Goal: Information Seeking & Learning: Find specific fact

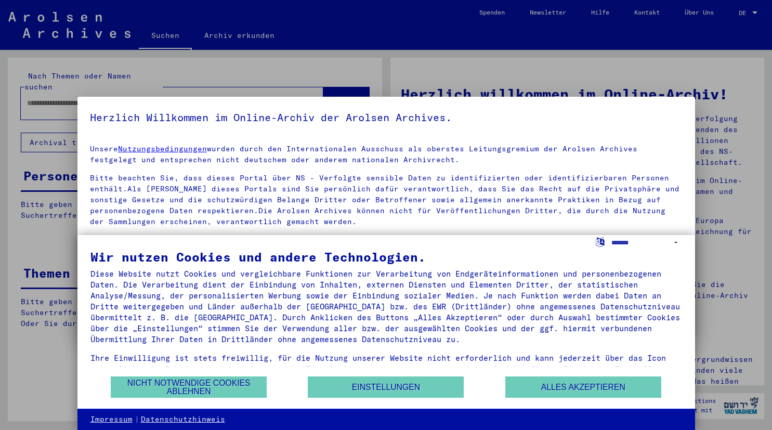
type input "*******"
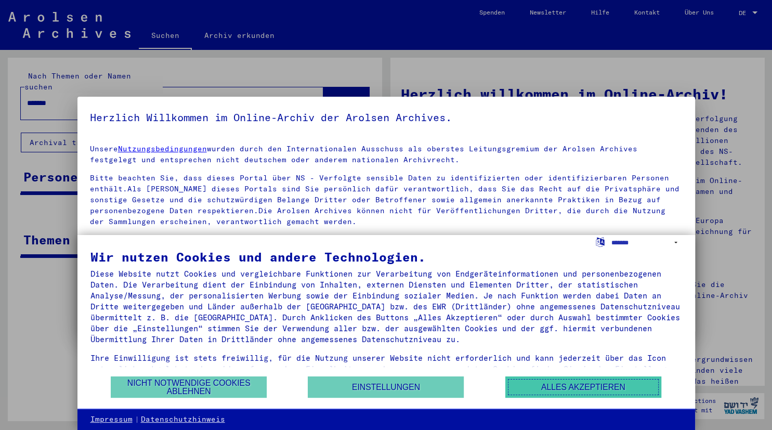
click at [563, 389] on button "Alles akzeptieren" at bounding box center [583, 386] width 156 height 21
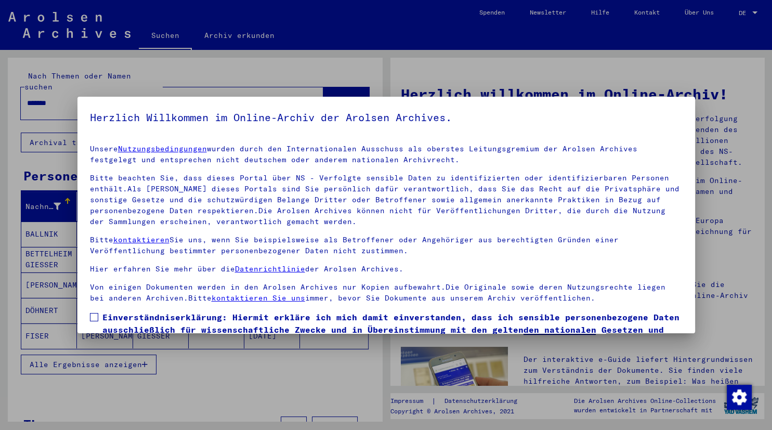
scroll to position [65, 0]
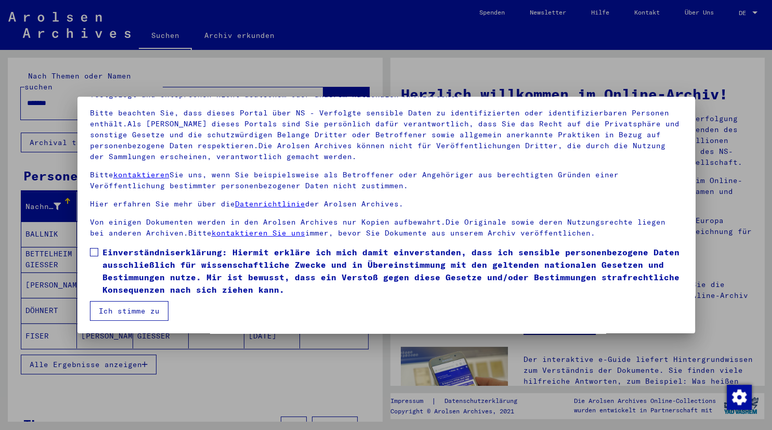
click at [154, 304] on button "Ich stimme zu" at bounding box center [129, 311] width 78 height 20
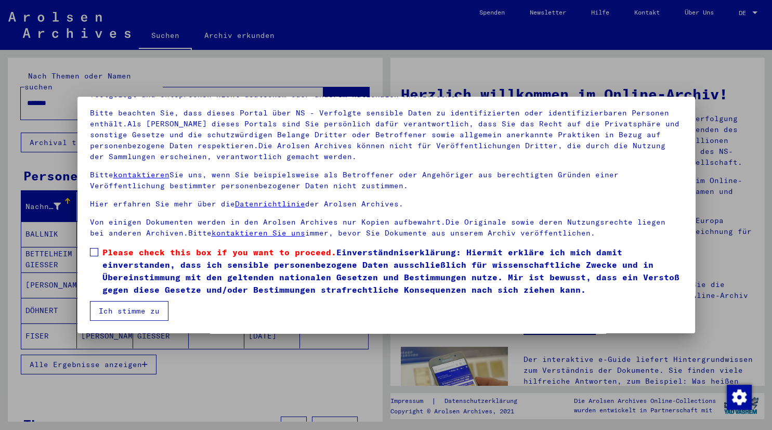
click at [92, 249] on span at bounding box center [94, 252] width 8 height 8
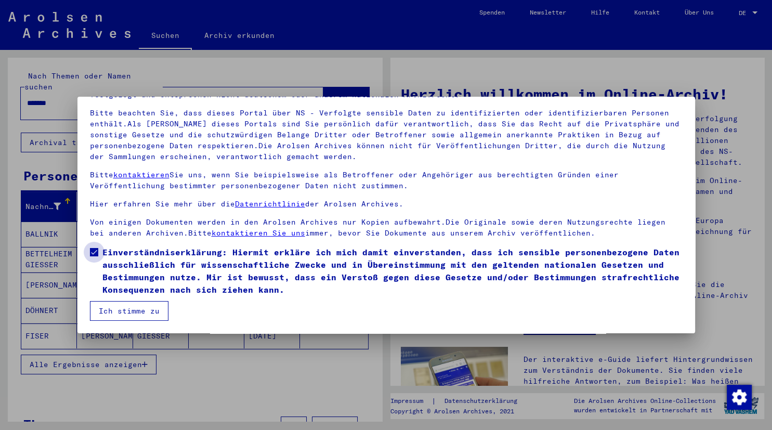
click at [117, 298] on mat-checkbox "Einverständniserklärung: Hiermit erkläre ich mich damit einverstanden, dass ich…" at bounding box center [386, 273] width 592 height 55
click at [148, 308] on button "Ich stimme zu" at bounding box center [129, 311] width 78 height 20
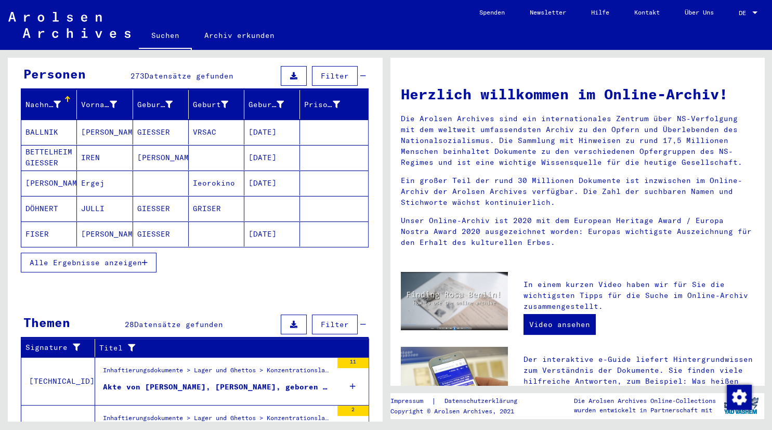
scroll to position [115, 0]
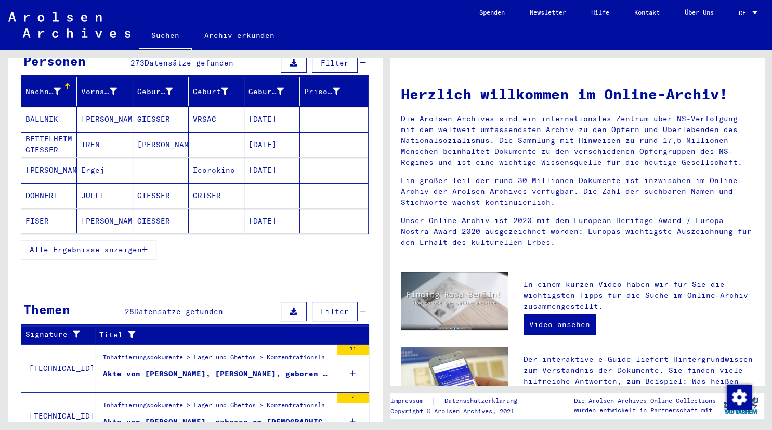
click at [93, 245] on span "Alle Ergebnisse anzeigen" at bounding box center [86, 249] width 112 height 9
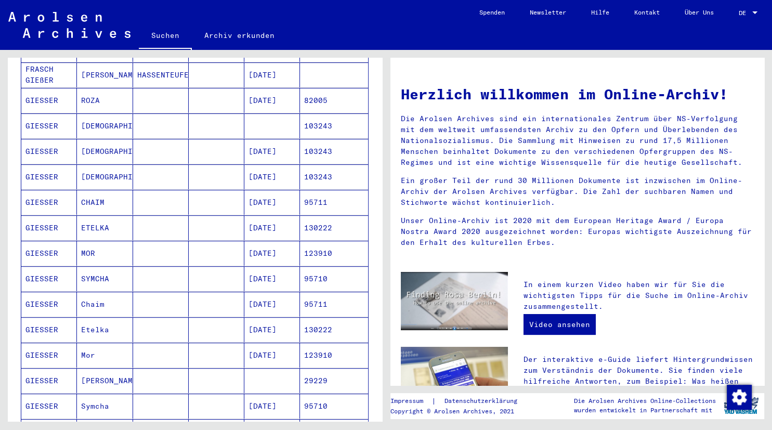
scroll to position [707, 0]
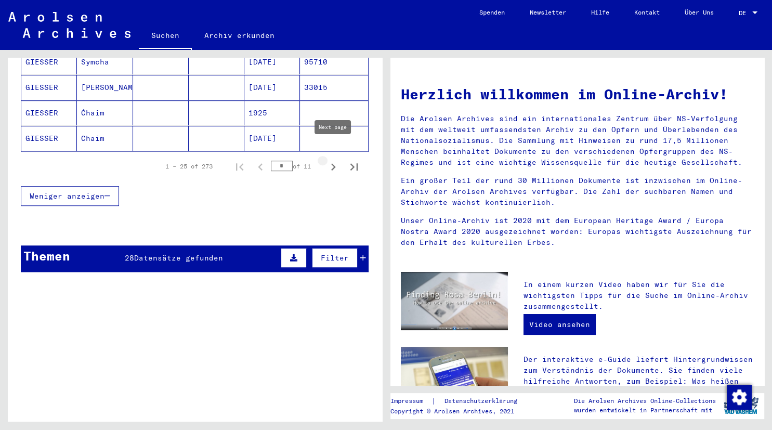
click at [334, 163] on icon "Next page" at bounding box center [333, 166] width 5 height 7
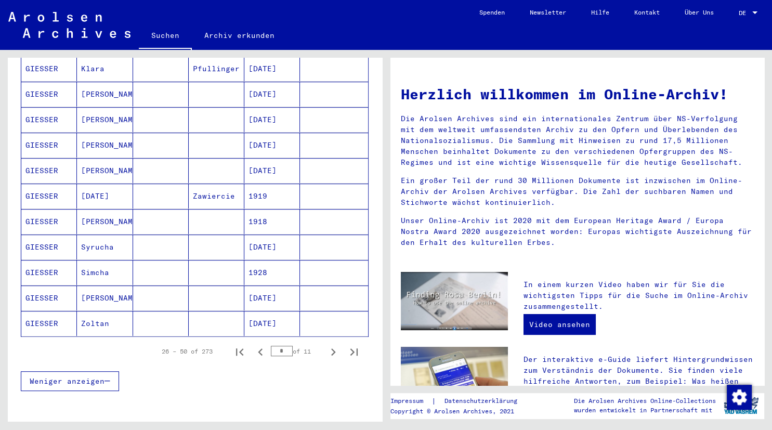
scroll to position [535, 0]
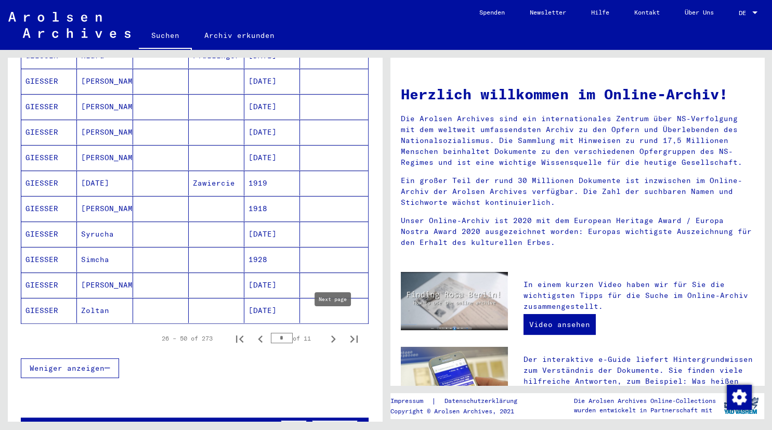
click at [332, 332] on icon "Next page" at bounding box center [333, 339] width 15 height 15
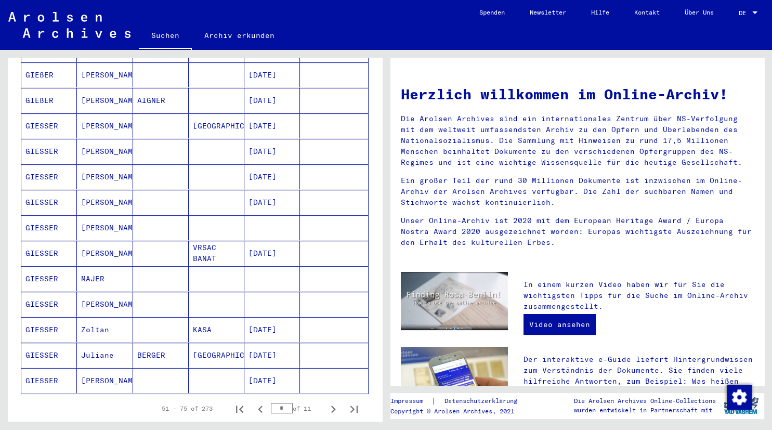
scroll to position [517, 0]
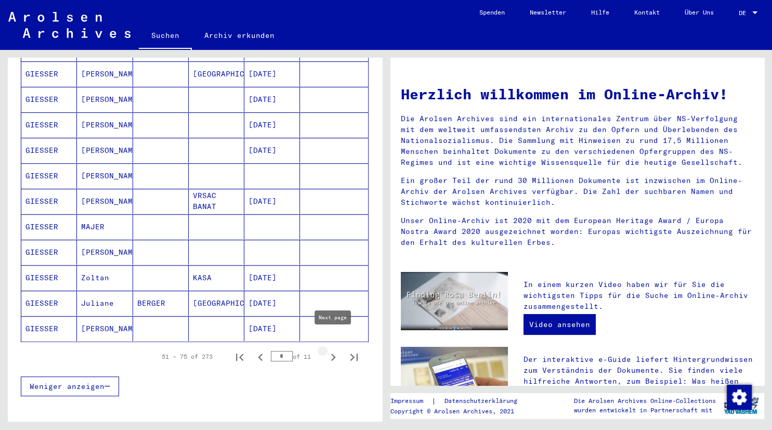
click at [330, 350] on icon "Next page" at bounding box center [333, 357] width 15 height 15
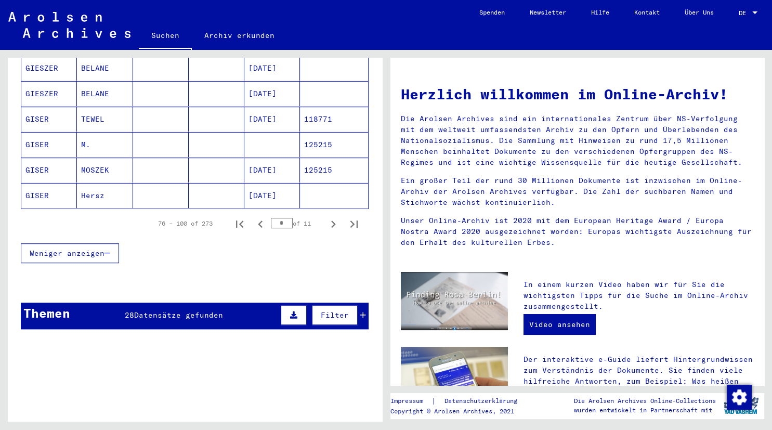
scroll to position [689, 0]
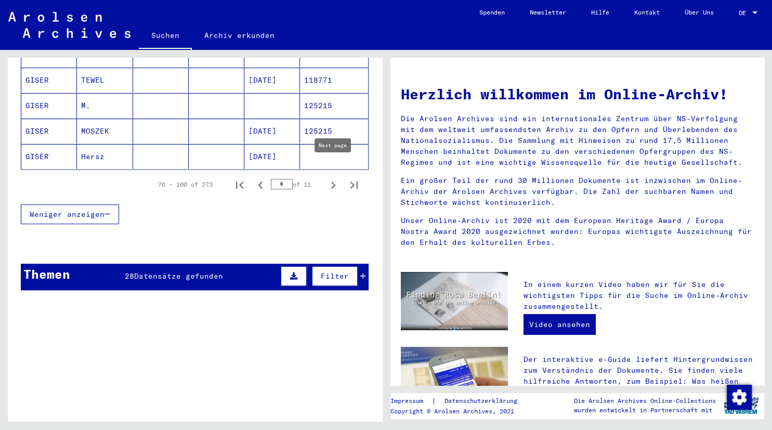
click at [330, 178] on icon "Next page" at bounding box center [333, 185] width 15 height 15
type input "*"
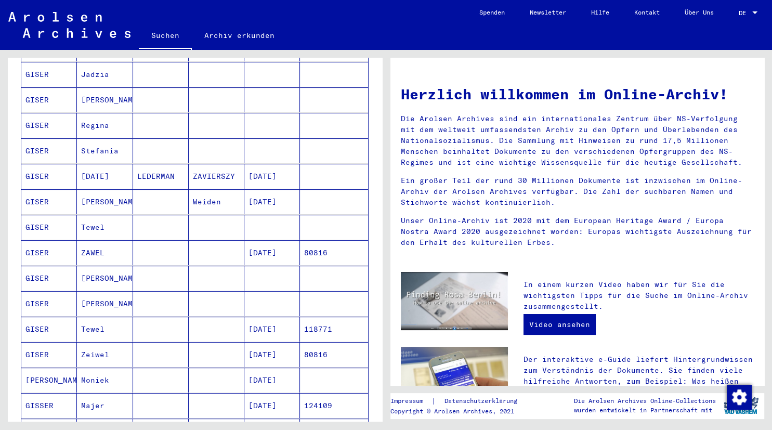
scroll to position [0, 0]
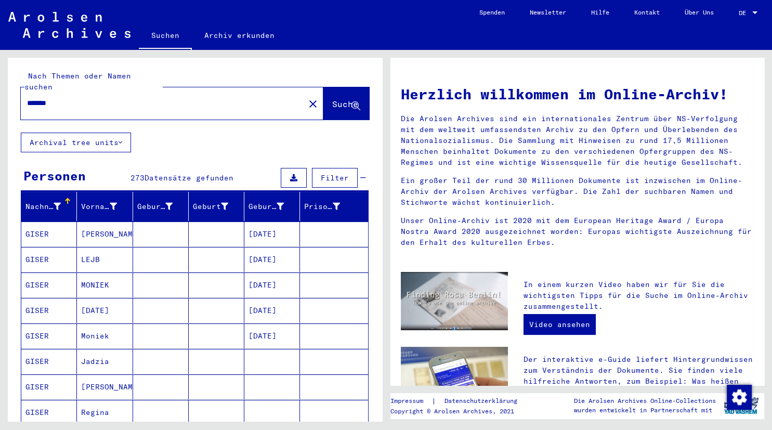
click at [88, 105] on div "******* close" at bounding box center [172, 103] width 302 height 32
drag, startPoint x: 115, startPoint y: 99, endPoint x: 30, endPoint y: 100, distance: 84.7
click at [30, 100] on div "*******" at bounding box center [156, 102] width 271 height 23
click at [34, 98] on input "*******" at bounding box center [159, 103] width 265 height 11
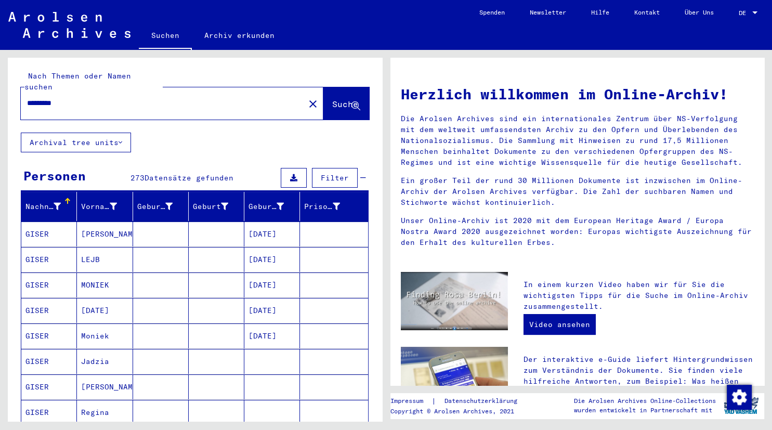
type input "*********"
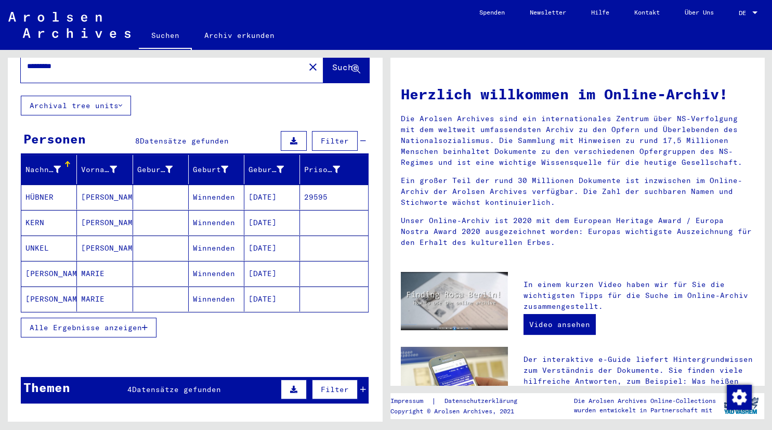
scroll to position [57, 0]
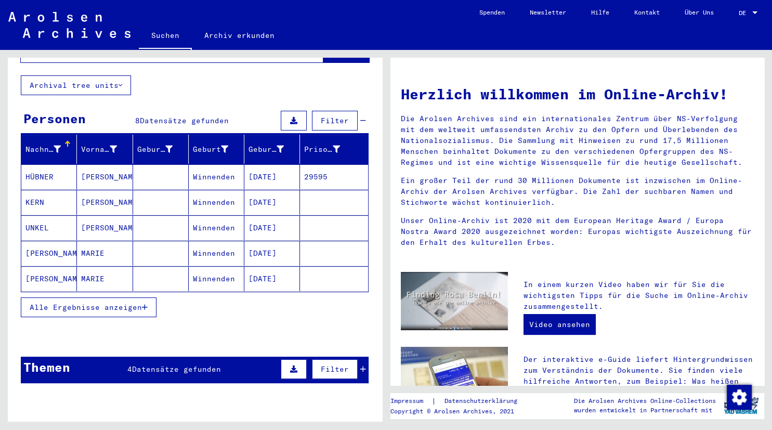
click at [56, 165] on mat-cell "HÜBNER" at bounding box center [49, 176] width 56 height 25
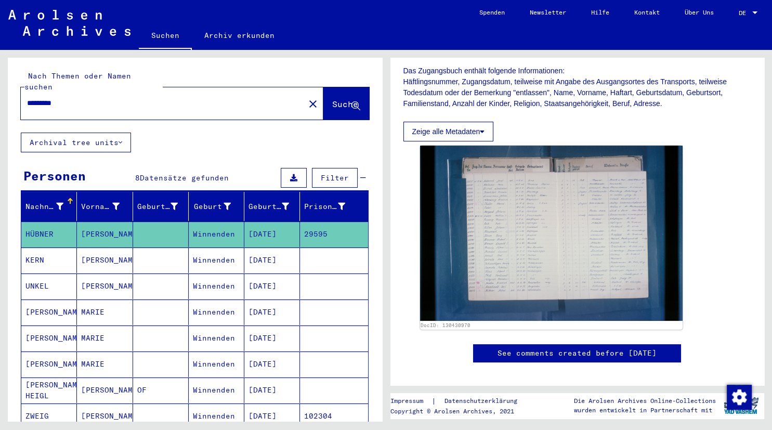
click at [101, 22] on img at bounding box center [69, 23] width 122 height 26
